Goal: Transaction & Acquisition: Purchase product/service

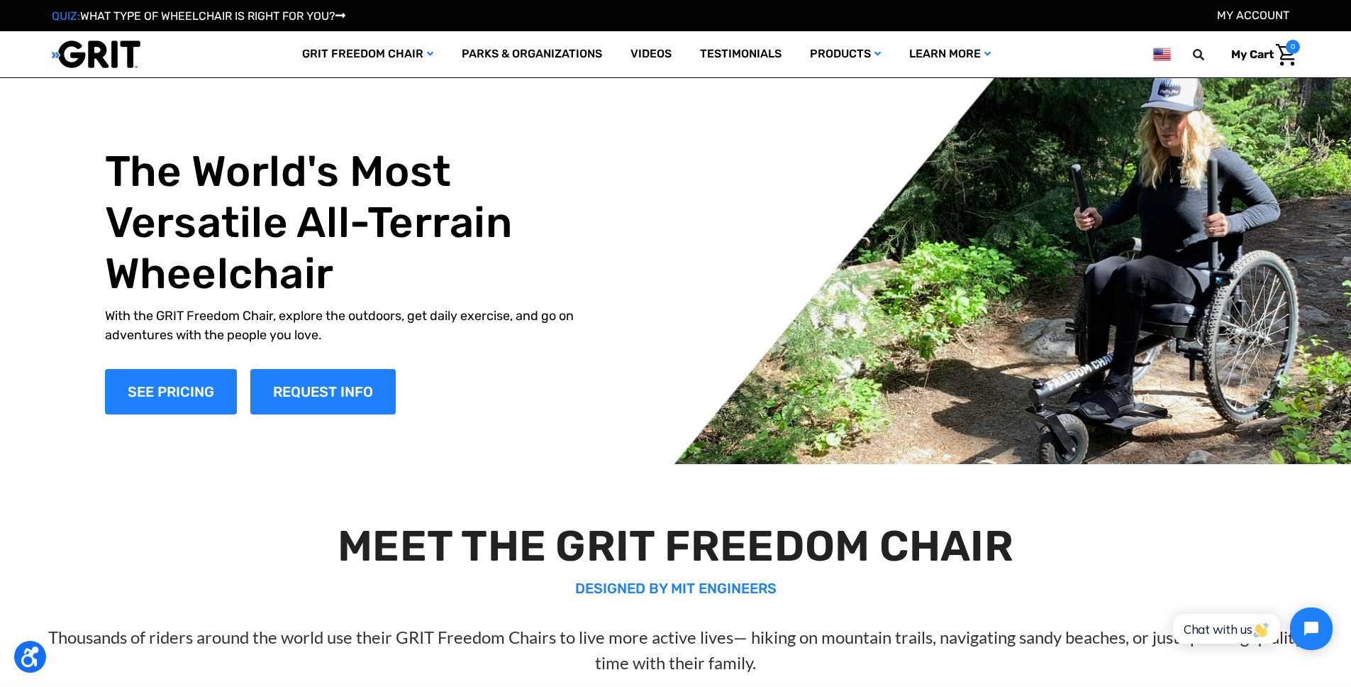
click at [1158, 53] on img at bounding box center [1161, 54] width 17 height 18
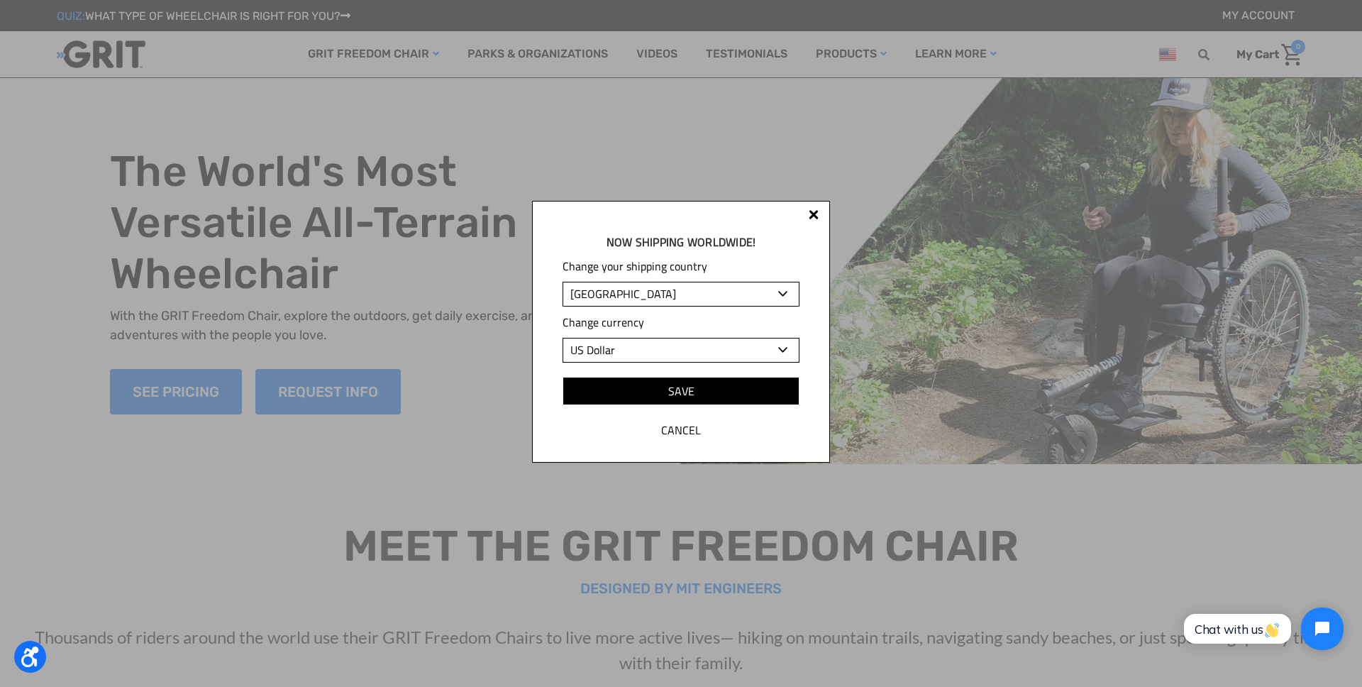
click at [596, 299] on select "Albania Algeria Andorra Angola Anguilla Antigua and Barbuda Argentina Armenia A…" at bounding box center [681, 294] width 237 height 25
select select "TH"
select select "THB"
click at [563, 282] on select "Albania Algeria Andorra Angola Anguilla Antigua and Barbuda Argentina Armenia A…" at bounding box center [681, 294] width 237 height 25
click at [697, 393] on input "Save" at bounding box center [681, 391] width 237 height 28
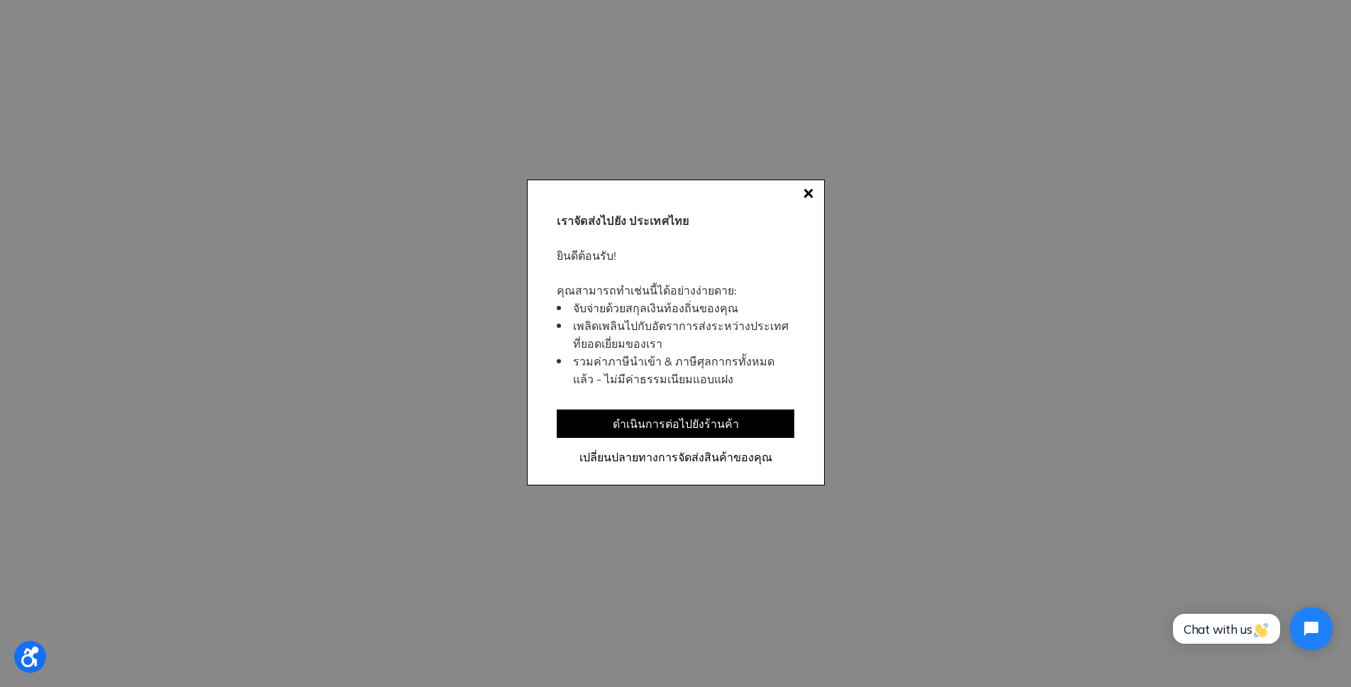
click at [804, 194] on div at bounding box center [809, 193] width 10 height 10
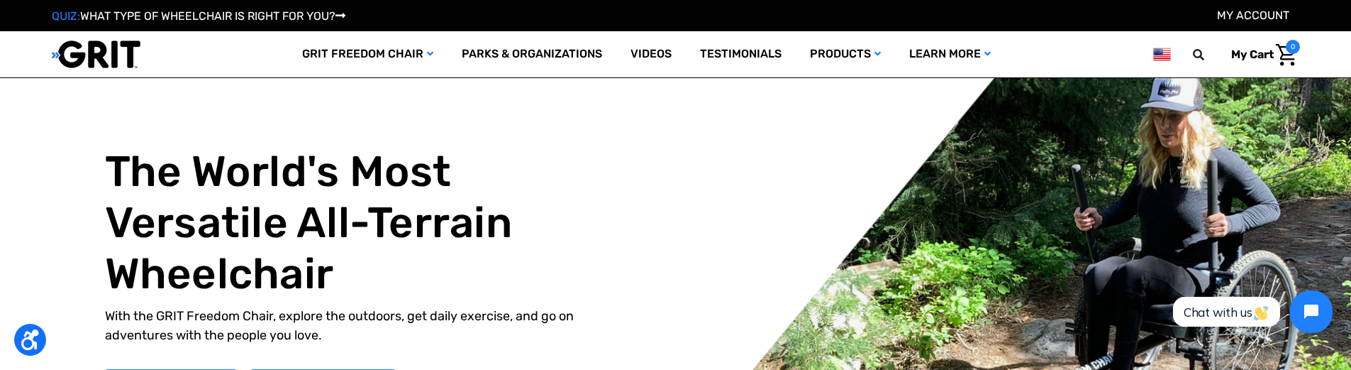
click at [1163, 59] on img at bounding box center [1161, 54] width 17 height 18
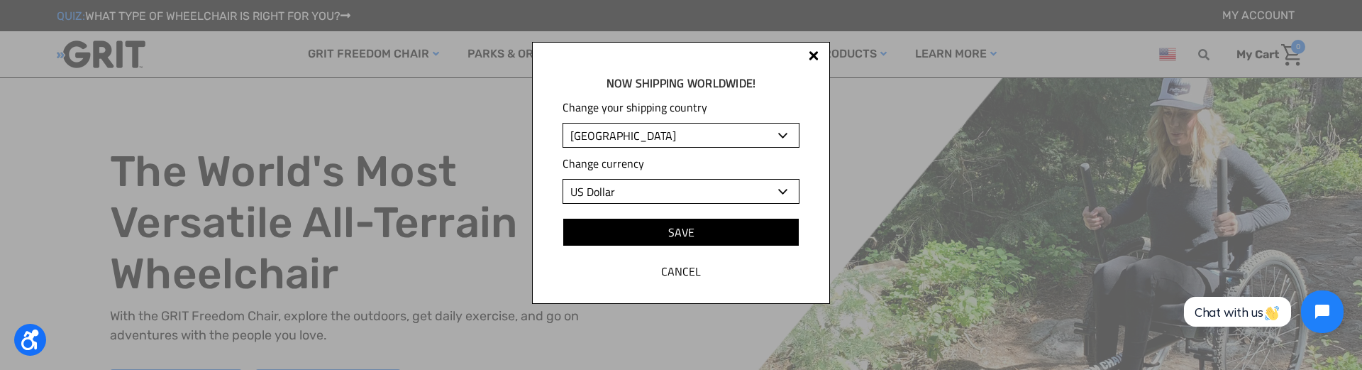
click at [619, 140] on select "Albania Algeria Andorra Angola Anguilla Antigua and Barbuda Argentina Armenia A…" at bounding box center [681, 135] width 237 height 25
select select "TH"
select select "THB"
click at [563, 123] on select "Albania Algeria Andorra Angola Anguilla Antigua and Barbuda Argentina Armenia A…" at bounding box center [681, 135] width 237 height 25
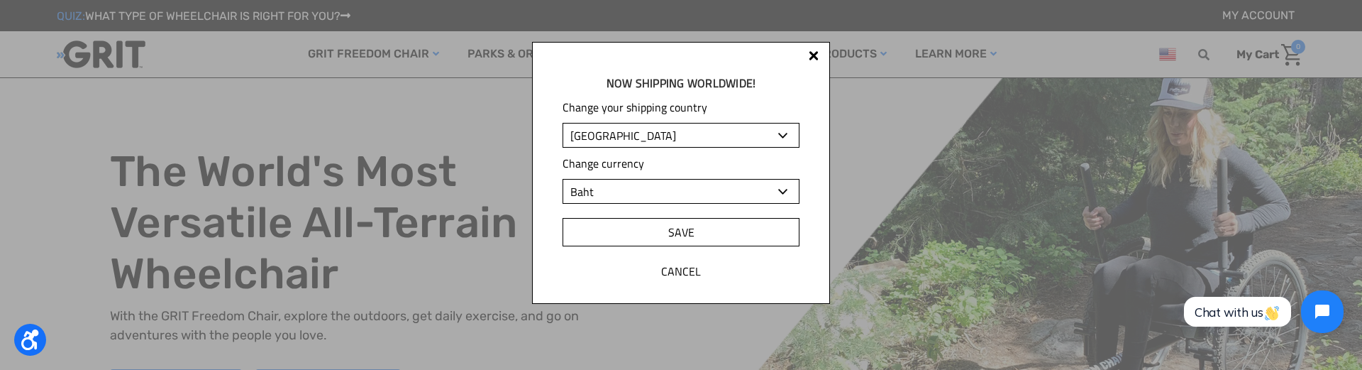
click at [686, 224] on input "Save" at bounding box center [681, 232] width 237 height 28
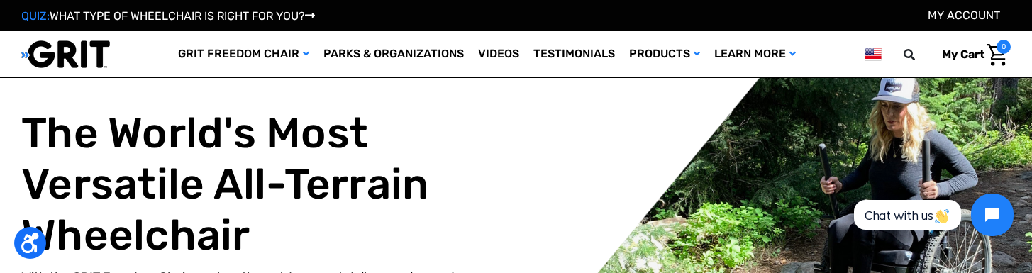
click at [875, 57] on img at bounding box center [873, 54] width 17 height 18
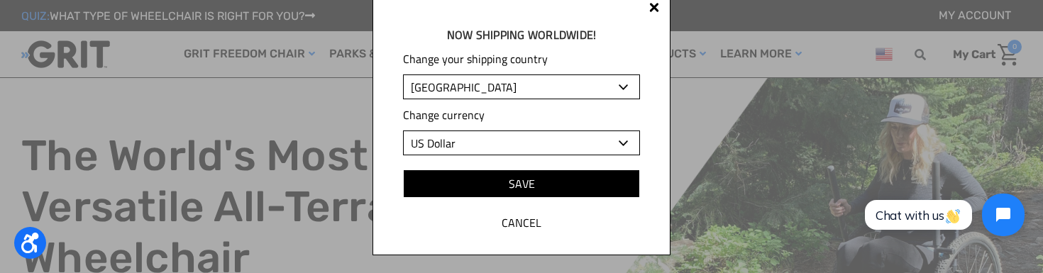
click at [478, 87] on select "Albania Algeria Andorra Angola Anguilla Antigua and Barbuda Argentina Armenia A…" at bounding box center [521, 86] width 237 height 25
select select "PT"
select select "EUR"
click at [403, 74] on select "Albania Algeria Andorra Angola Anguilla Antigua and Barbuda Argentina Armenia A…" at bounding box center [521, 86] width 237 height 25
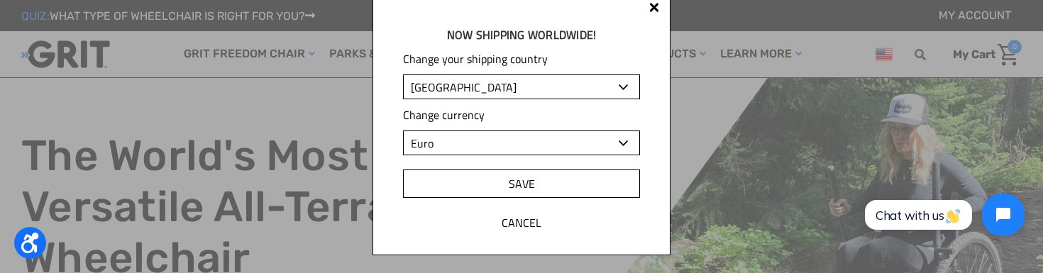
click at [517, 181] on input "Save" at bounding box center [521, 184] width 237 height 28
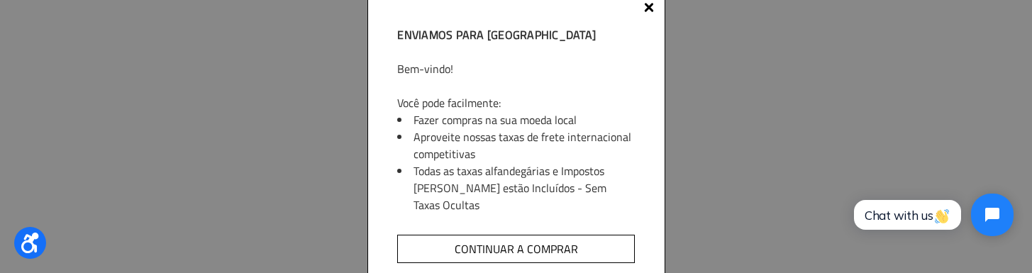
click at [501, 238] on input "Continuar a comprar" at bounding box center [515, 249] width 237 height 28
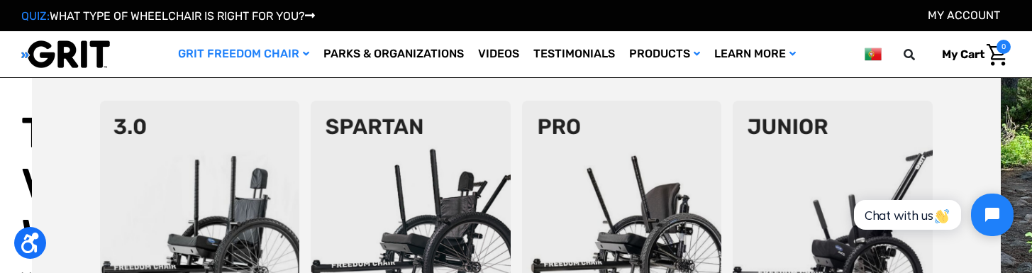
click at [178, 158] on img at bounding box center [200, 221] width 200 height 240
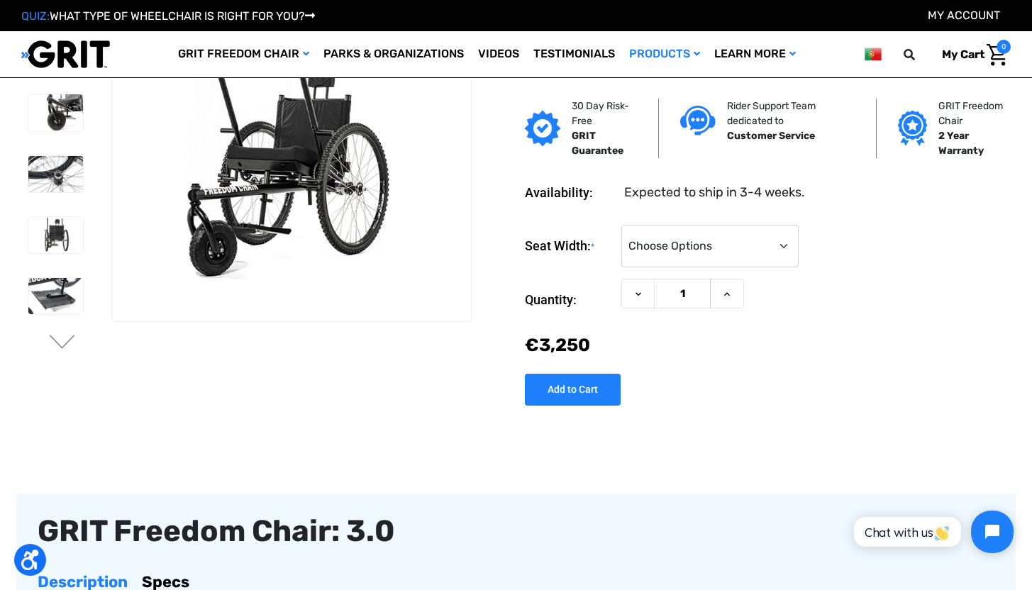
click at [562, 272] on input "Add to Cart" at bounding box center [573, 390] width 96 height 32
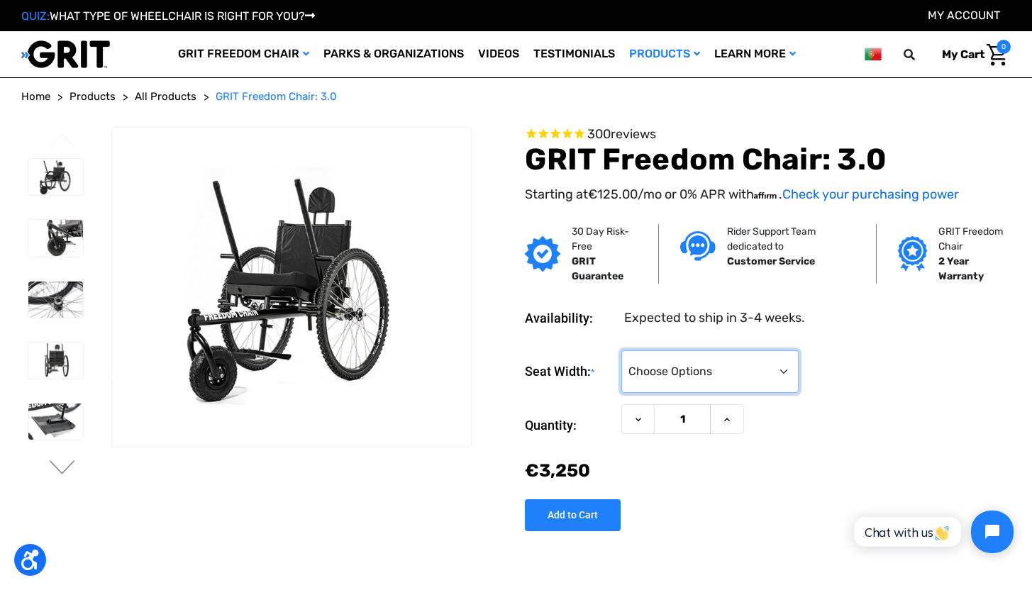
click at [699, 272] on select "Choose Options 16" 18" 20"" at bounding box center [709, 371] width 177 height 43
select select "325"
click at [621, 272] on select "Choose Options 16" 18" 20"" at bounding box center [709, 371] width 177 height 43
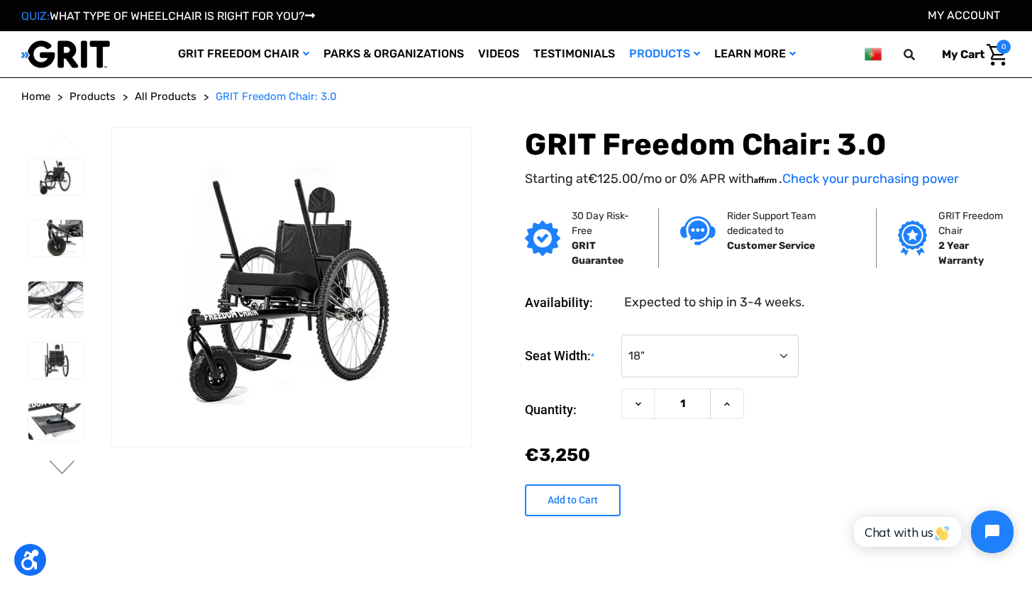
click at [580, 272] on input "Add to Cart" at bounding box center [573, 501] width 96 height 32
type input "Add to Cart"
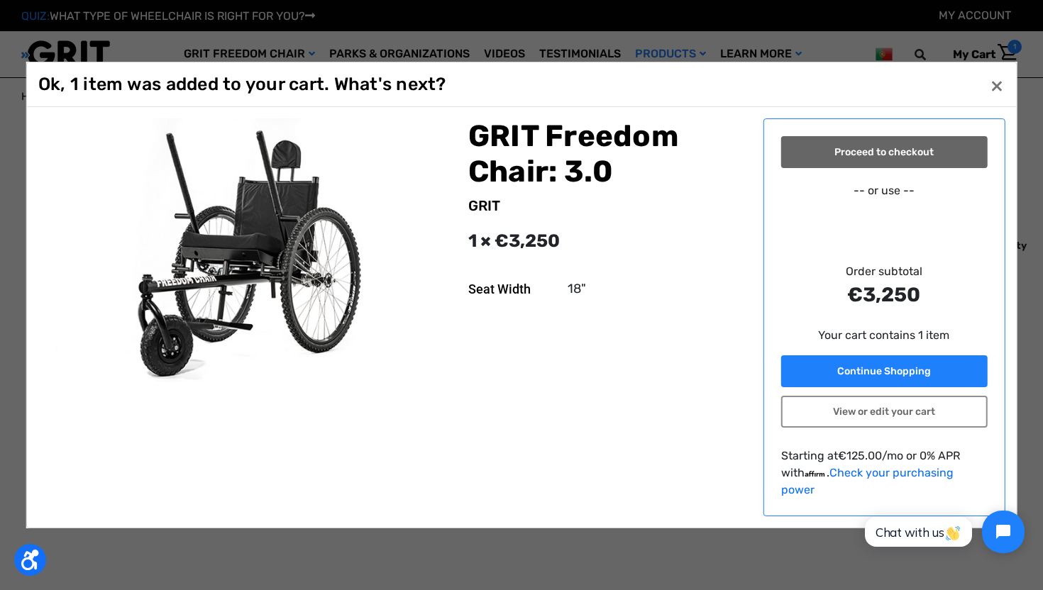
click at [897, 168] on link "Proceed to checkout" at bounding box center [884, 152] width 206 height 32
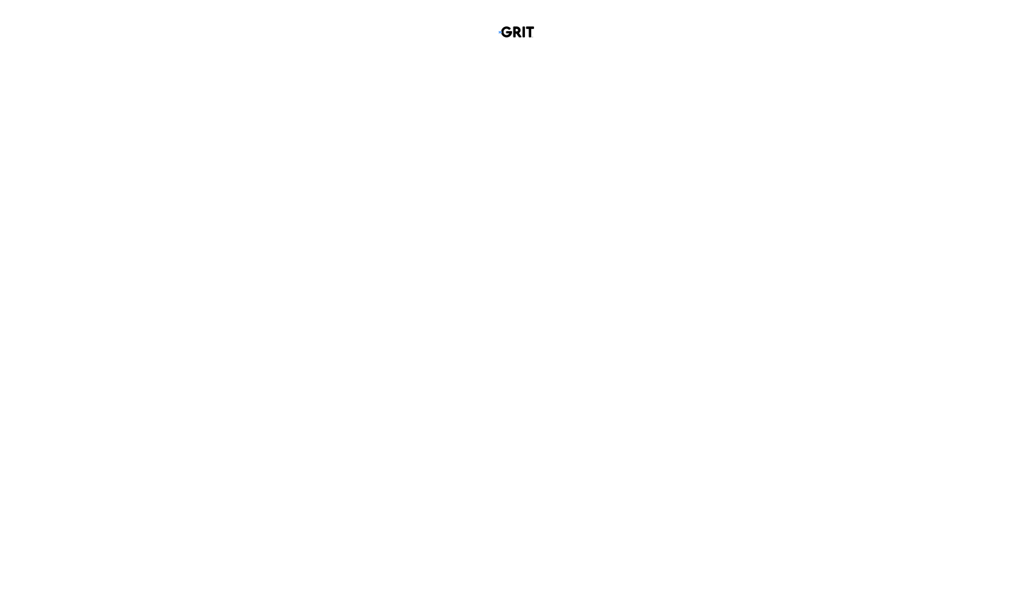
click at [521, 35] on img at bounding box center [516, 31] width 35 height 35
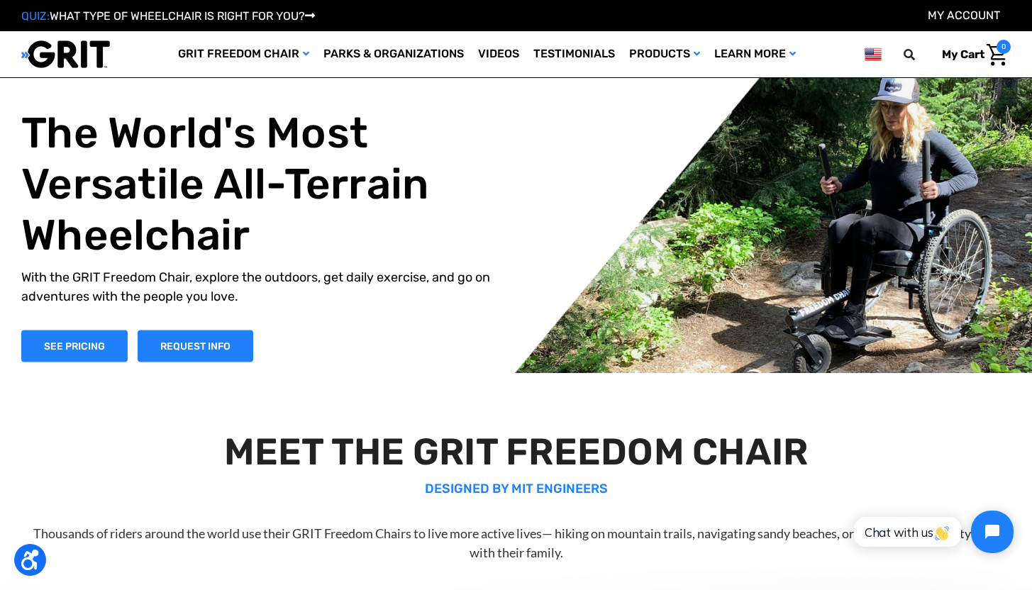
click at [869, 52] on img at bounding box center [873, 54] width 17 height 18
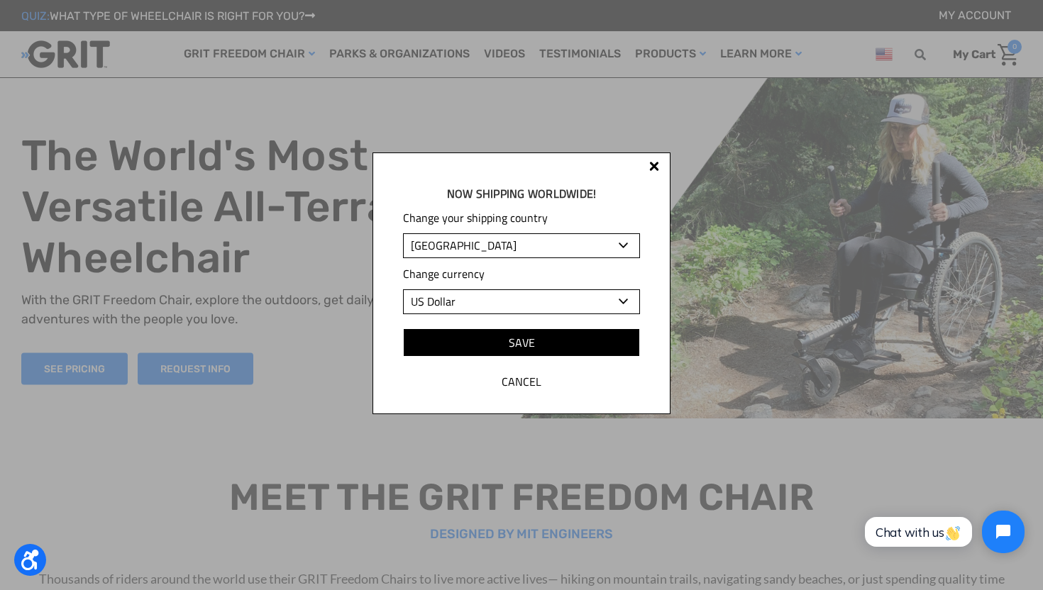
click at [478, 260] on div "Change your shipping country Albania Algeria Andorra Angola Anguilla Antigua an…" at bounding box center [521, 261] width 237 height 105
click at [507, 221] on div "Change your shipping country" at bounding box center [521, 217] width 237 height 17
click at [493, 245] on select "Albania Algeria Andorra Angola Anguilla Antigua and Barbuda Argentina Armenia A…" at bounding box center [521, 245] width 237 height 25
select select "TH"
select select "THB"
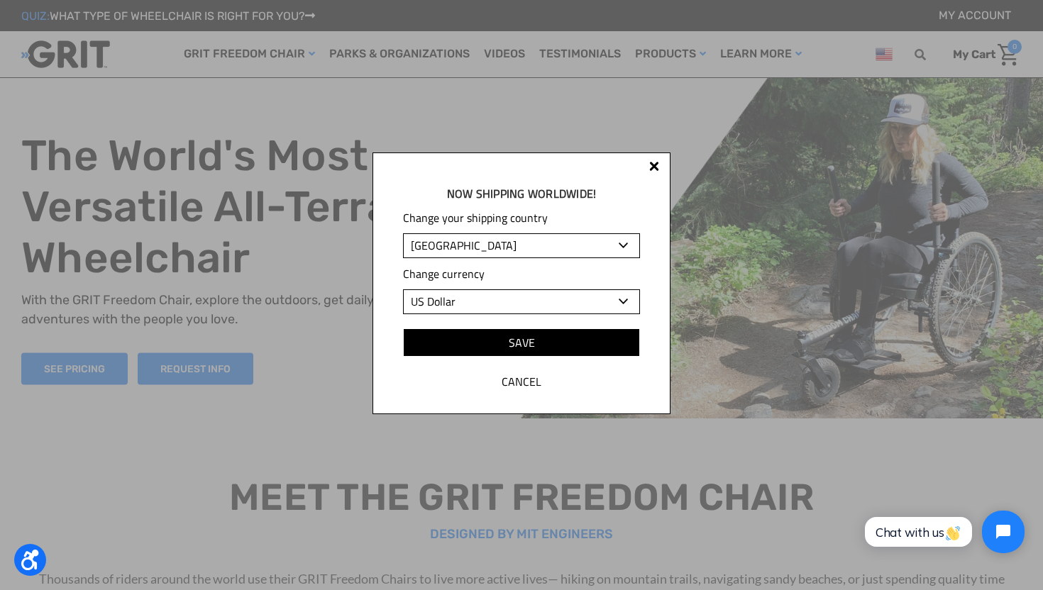
click at [403, 233] on select "Albania Algeria Andorra Angola Anguilla Antigua and Barbuda Argentina Armenia A…" at bounding box center [521, 245] width 237 height 25
click at [424, 272] on div "Change currency" at bounding box center [521, 273] width 237 height 17
click at [436, 247] on select "Albania Algeria Andorra Angola Anguilla Antigua and Barbuda Argentina Armenia A…" at bounding box center [521, 245] width 237 height 25
select select "CH"
select select "CHF"
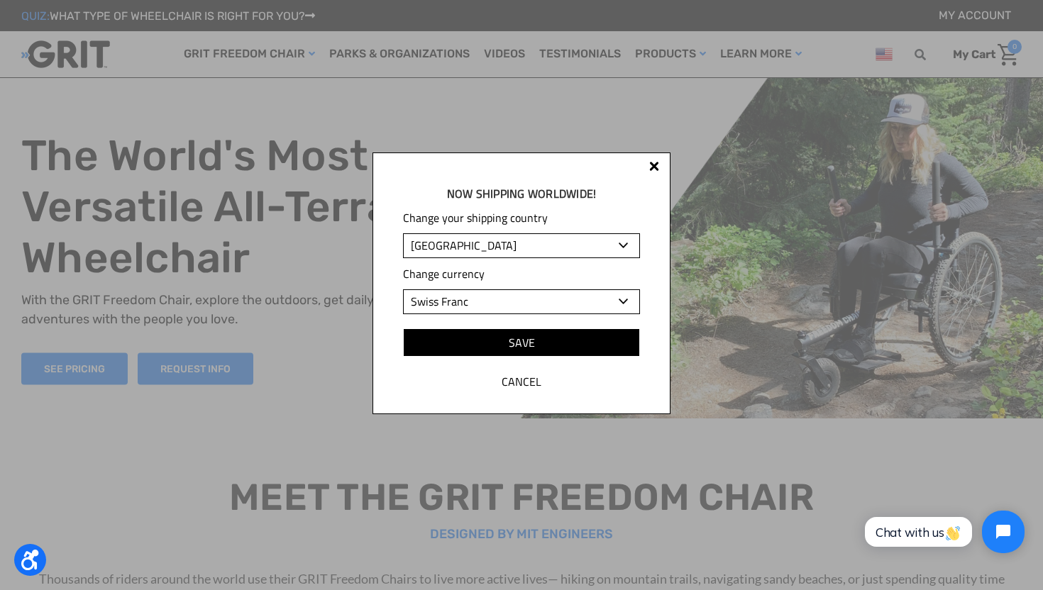
click at [403, 233] on select "Albania Algeria Andorra Angola Anguilla Antigua and Barbuda Argentina Armenia A…" at bounding box center [521, 245] width 237 height 25
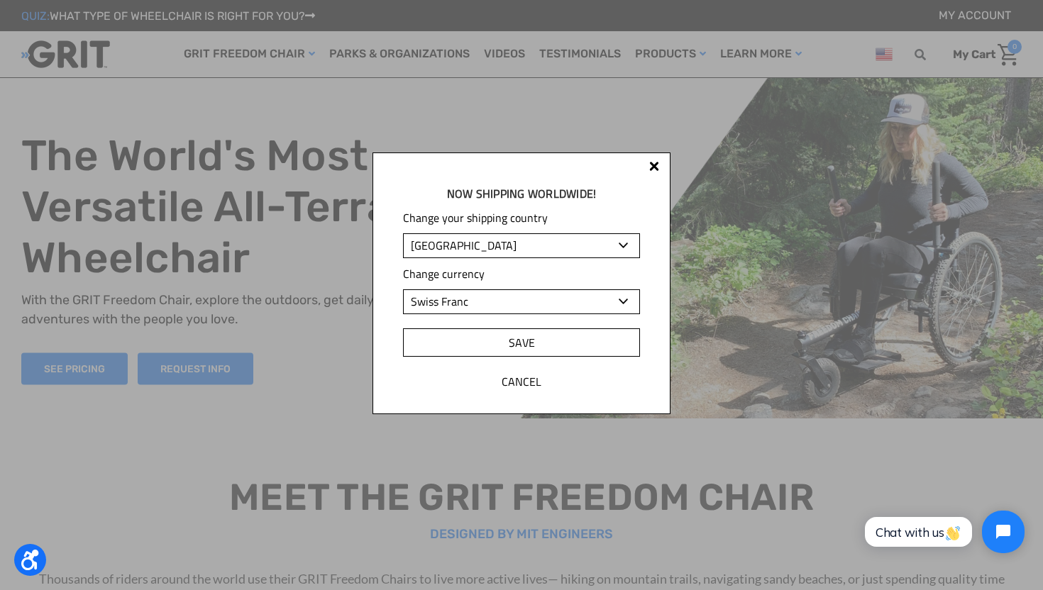
click at [563, 272] on input "Save" at bounding box center [521, 342] width 237 height 28
